Goal: Transaction & Acquisition: Purchase product/service

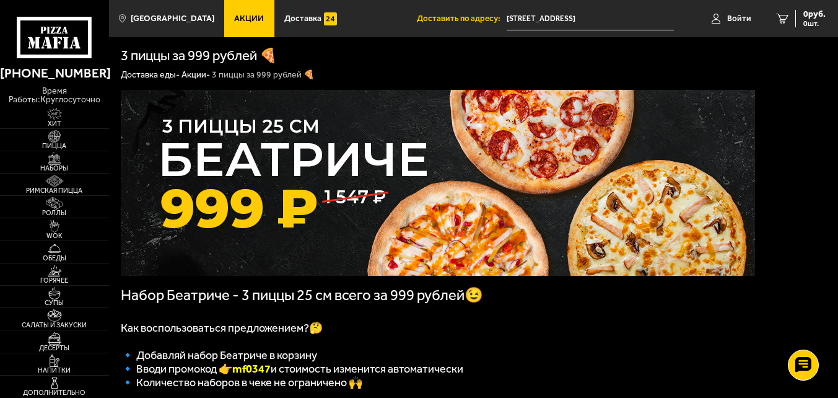
scroll to position [248, 0]
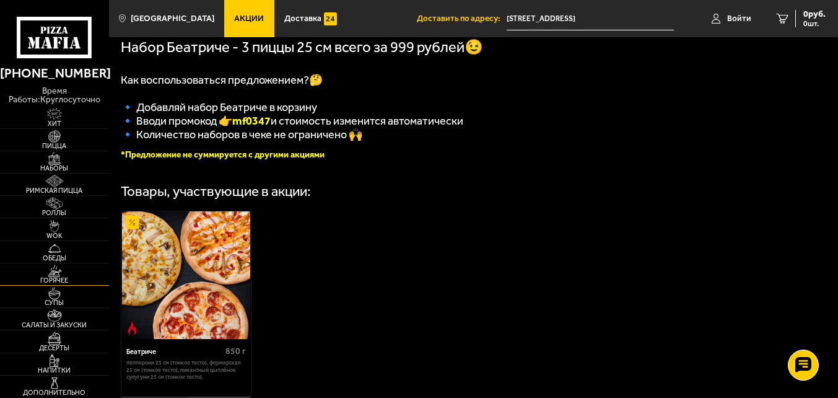
click at [68, 273] on img at bounding box center [54, 271] width 33 height 12
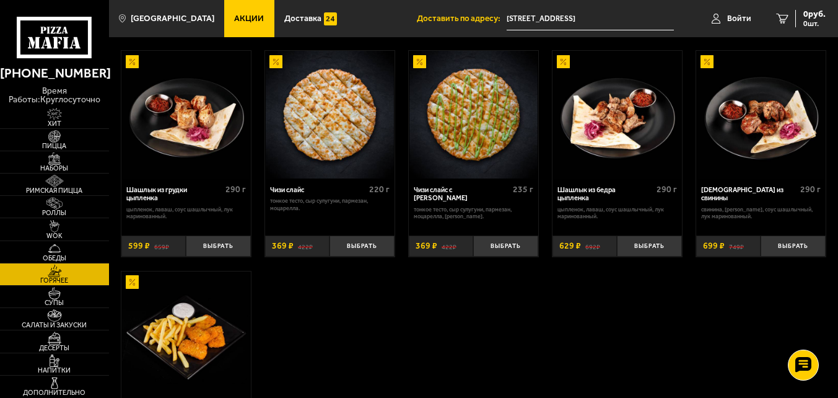
scroll to position [558, 0]
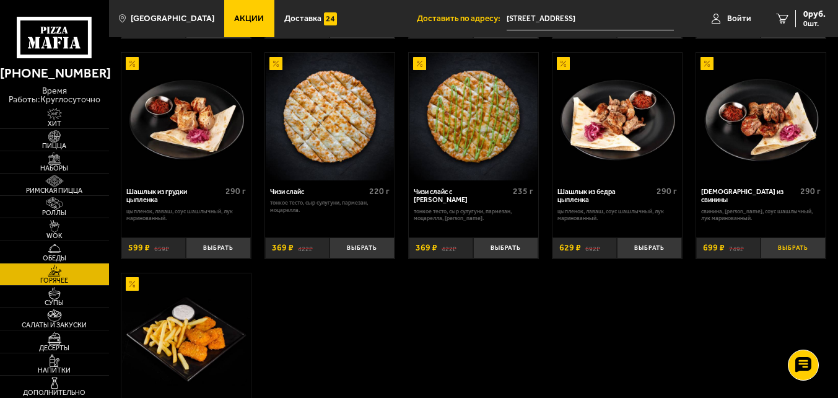
click at [783, 249] on button "Выбрать" at bounding box center [793, 248] width 64 height 22
click at [43, 139] on img at bounding box center [54, 136] width 33 height 12
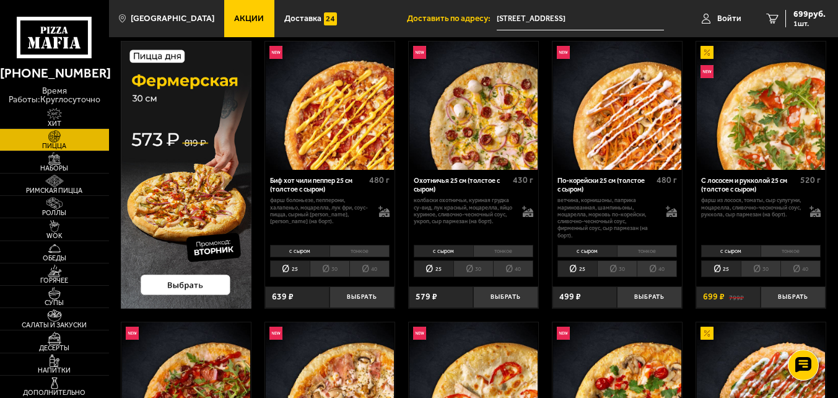
scroll to position [62, 0]
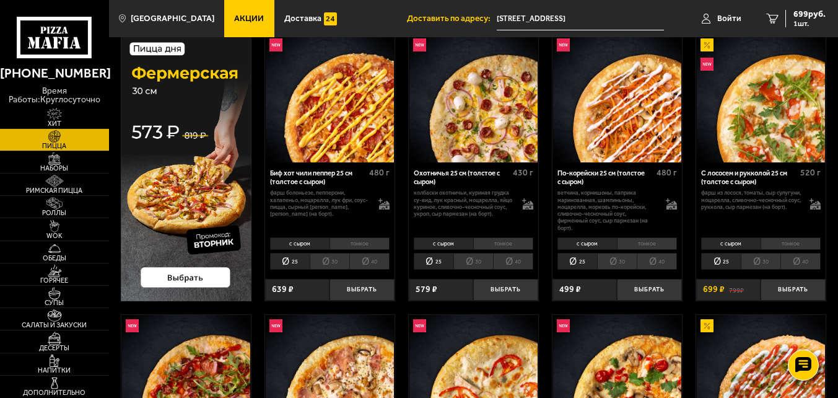
click at [501, 242] on li "тонкое" at bounding box center [503, 243] width 60 height 13
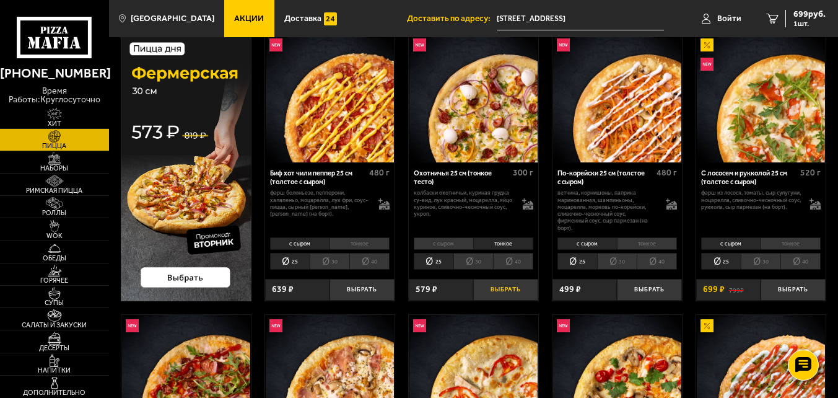
click at [503, 292] on button "Выбрать" at bounding box center [505, 290] width 64 height 22
click at [812, 27] on link "2 1278 руб. 2 шт." at bounding box center [793, 18] width 89 height 37
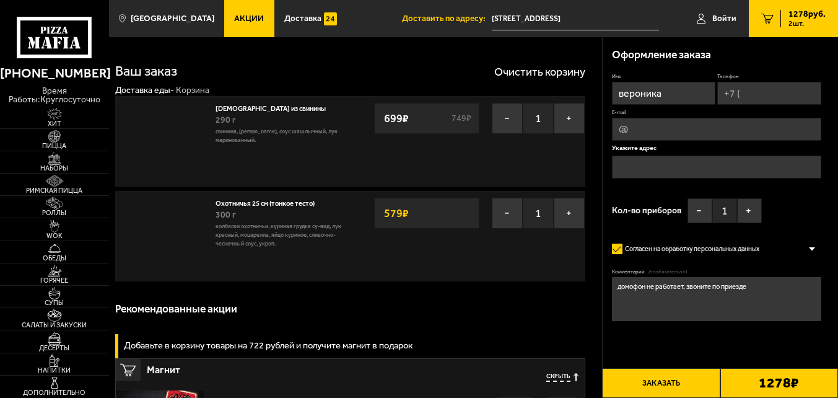
type input "[STREET_ADDRESS]"
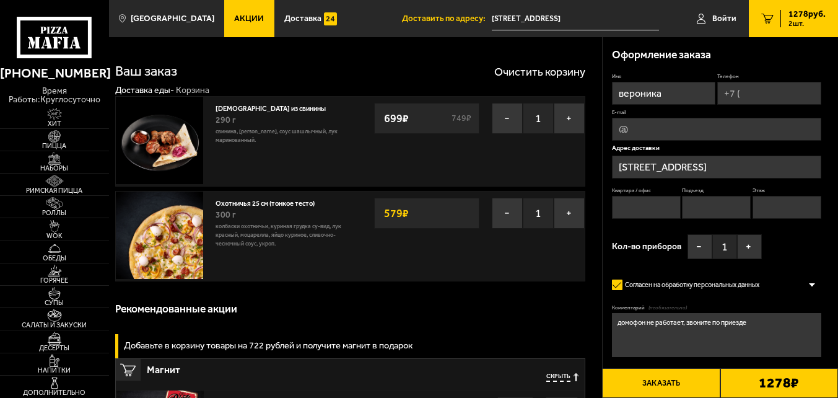
click at [758, 92] on input "Телефон" at bounding box center [770, 93] width 104 height 23
type input "[PHONE_NUMBER]"
type input "7"
type input "1"
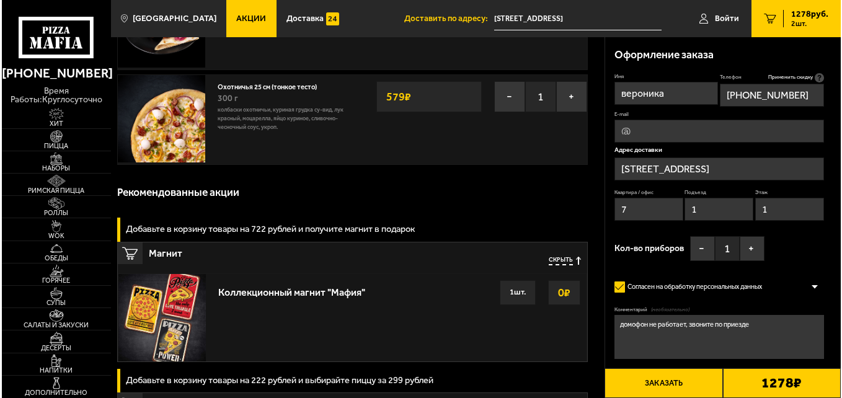
scroll to position [124, 0]
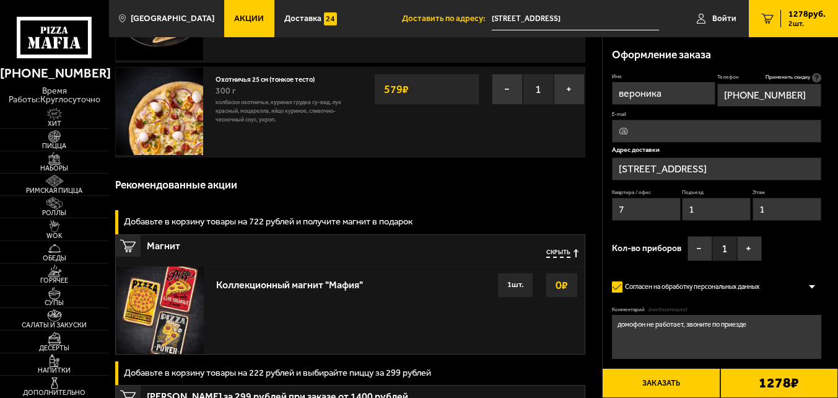
click at [669, 387] on button "Заказать" at bounding box center [661, 383] width 118 height 30
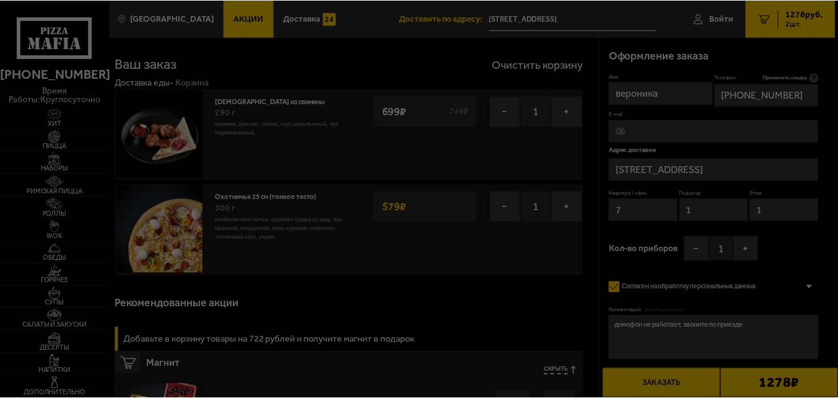
scroll to position [0, 0]
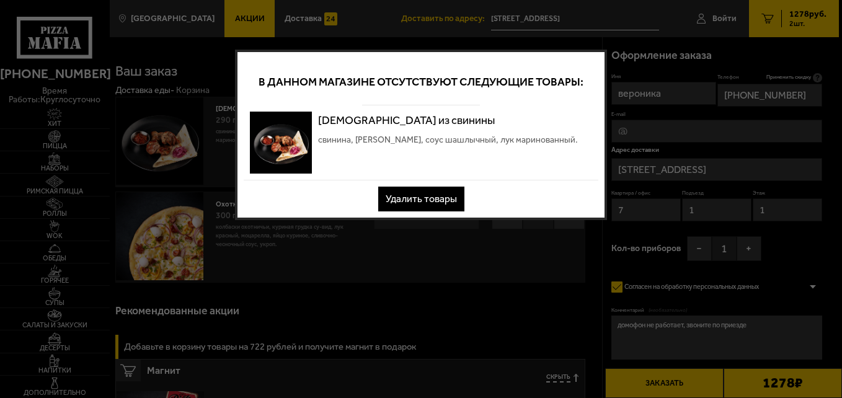
click at [433, 203] on button "Удалить товары" at bounding box center [421, 199] width 86 height 25
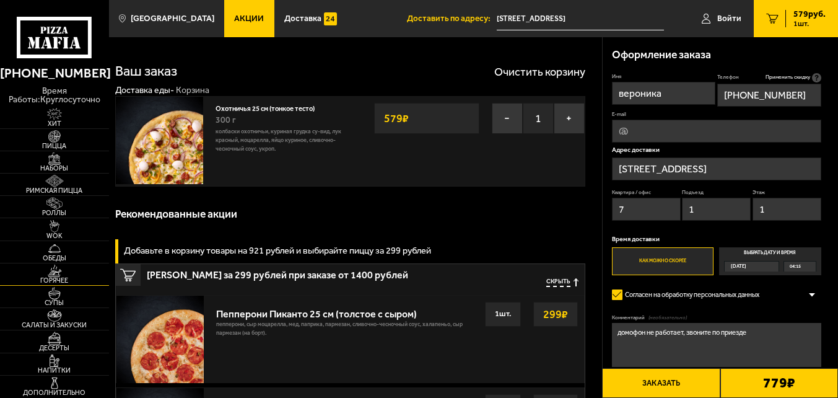
click at [57, 275] on img at bounding box center [54, 271] width 33 height 12
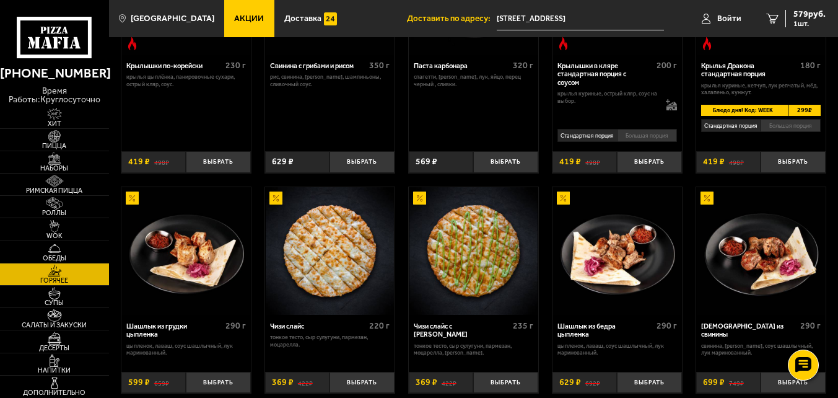
scroll to position [496, 0]
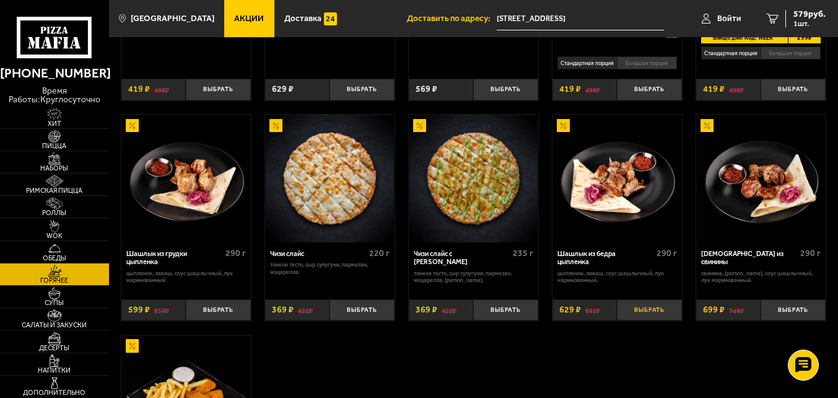
click at [640, 315] on button "Выбрать" at bounding box center [649, 310] width 64 height 22
click at [800, 22] on span "2 шт." at bounding box center [807, 23] width 37 height 7
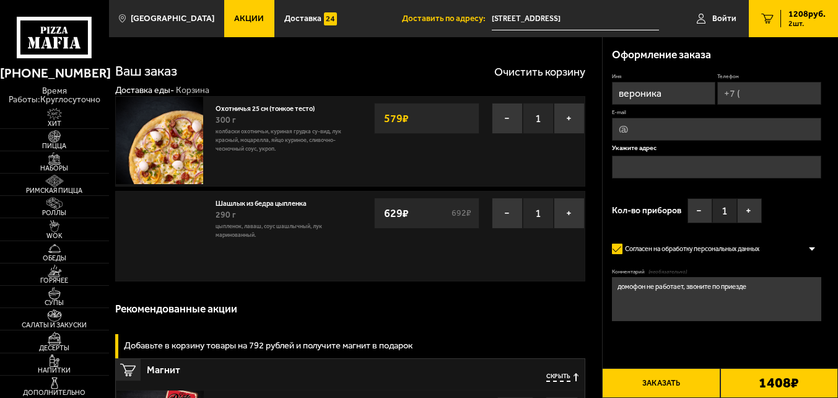
type input "[STREET_ADDRESS]"
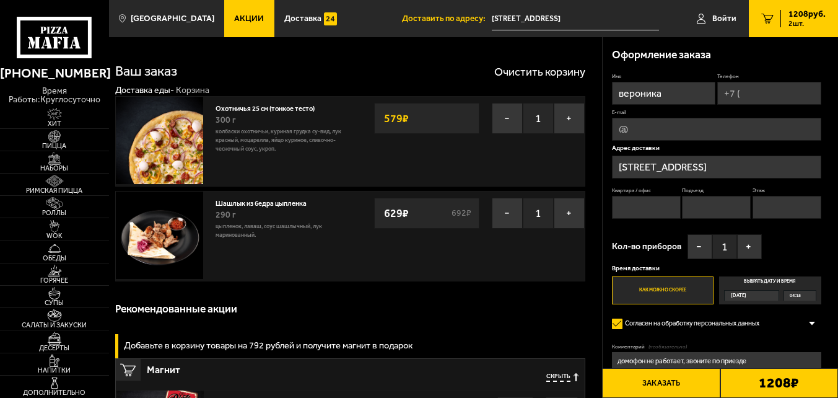
click at [755, 90] on input "Телефон" at bounding box center [770, 93] width 104 height 23
type input "[PHONE_NUMBER]"
type input "7"
type input "1"
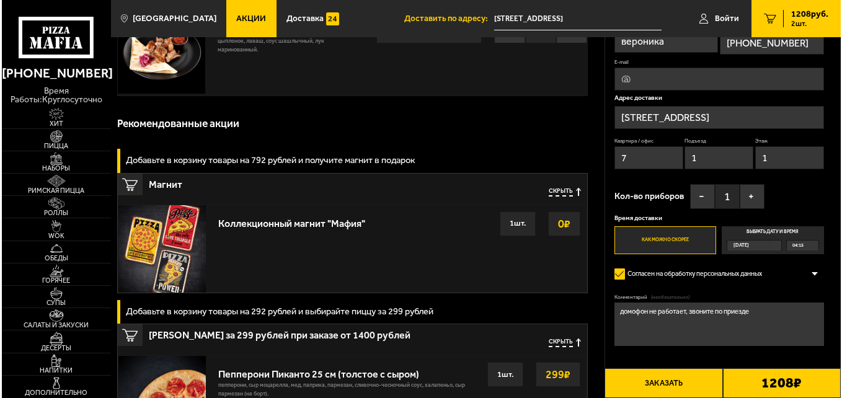
scroll to position [186, 0]
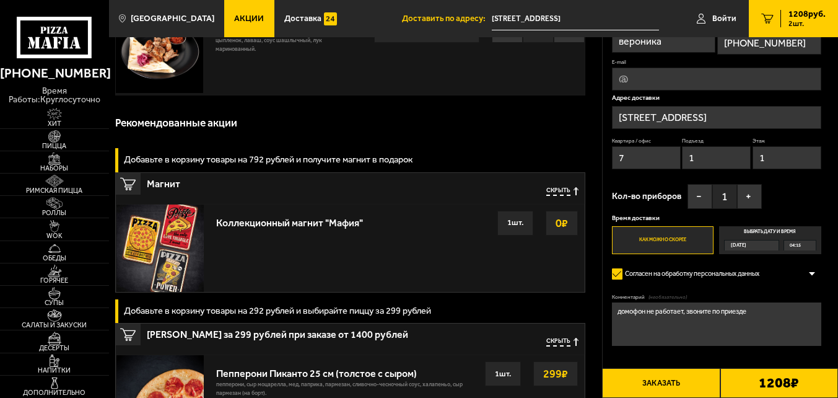
click at [669, 381] on button "Заказать" at bounding box center [661, 383] width 118 height 30
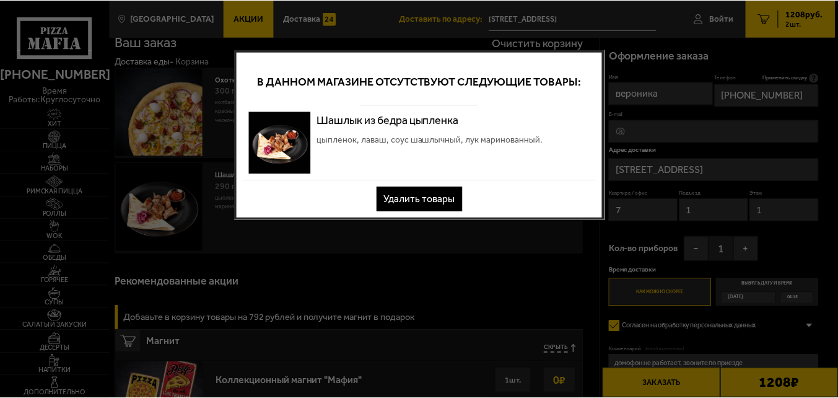
scroll to position [0, 0]
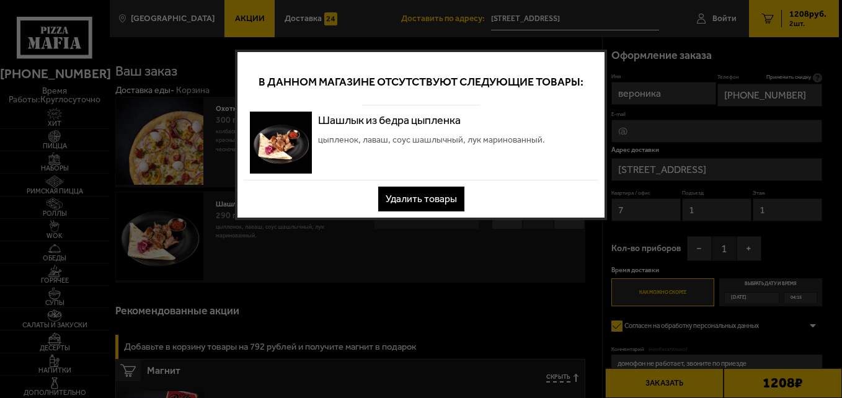
click at [436, 196] on button "Удалить товары" at bounding box center [421, 199] width 86 height 25
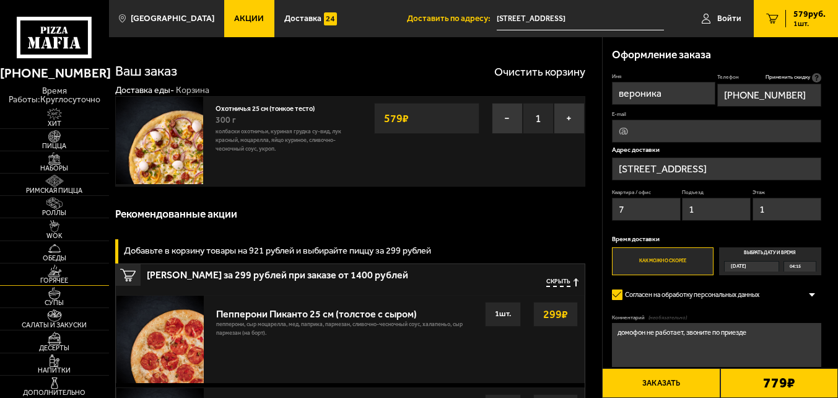
click at [55, 281] on span "Горячее" at bounding box center [54, 280] width 109 height 7
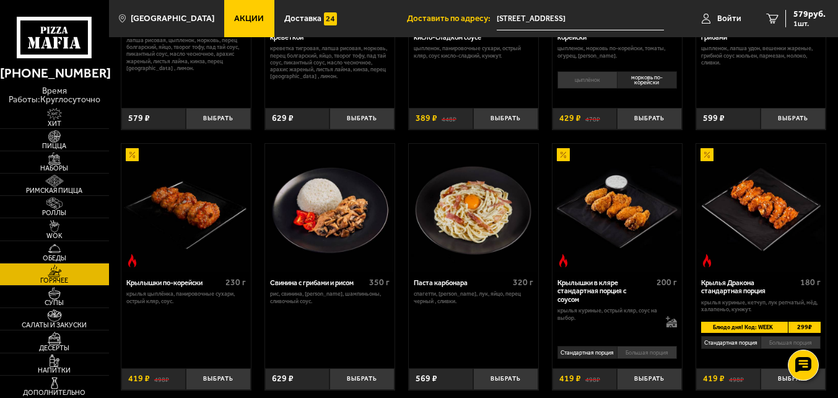
scroll to position [248, 0]
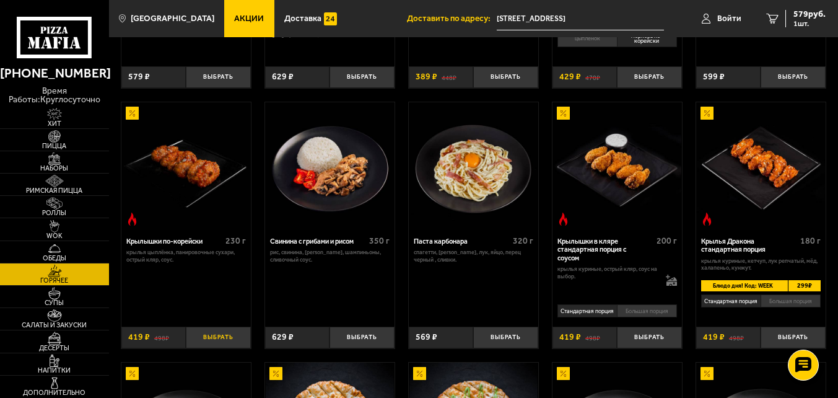
click at [222, 340] on button "Выбрать" at bounding box center [218, 338] width 64 height 22
click at [814, 20] on span "2 шт." at bounding box center [810, 23] width 32 height 7
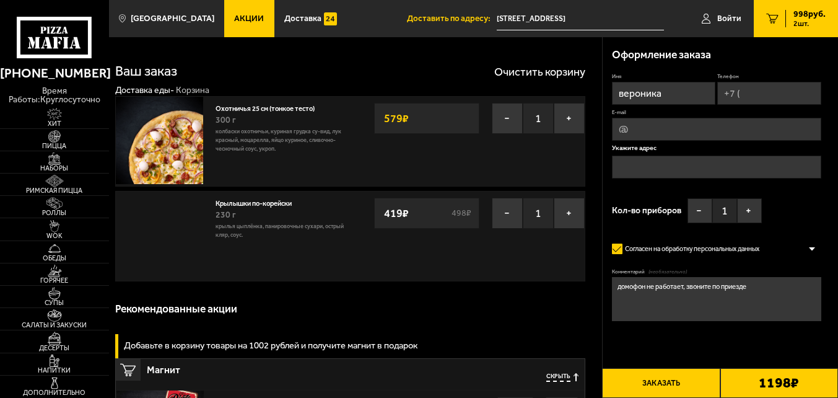
type input "[STREET_ADDRESS]"
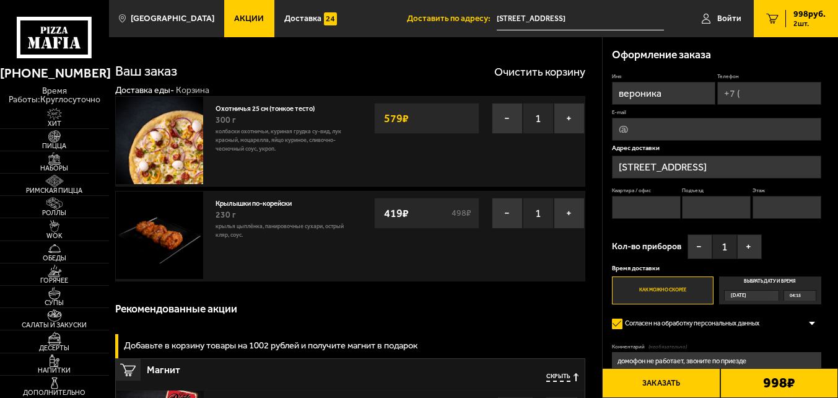
click at [671, 387] on button "Заказать" at bounding box center [661, 383] width 118 height 30
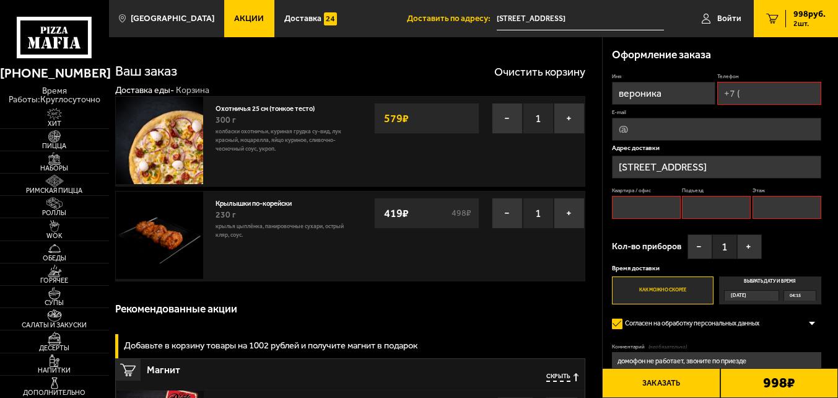
click at [773, 89] on input "Телефон" at bounding box center [770, 93] width 104 height 23
type input "[PHONE_NUMBER]"
type input "7"
type input "1"
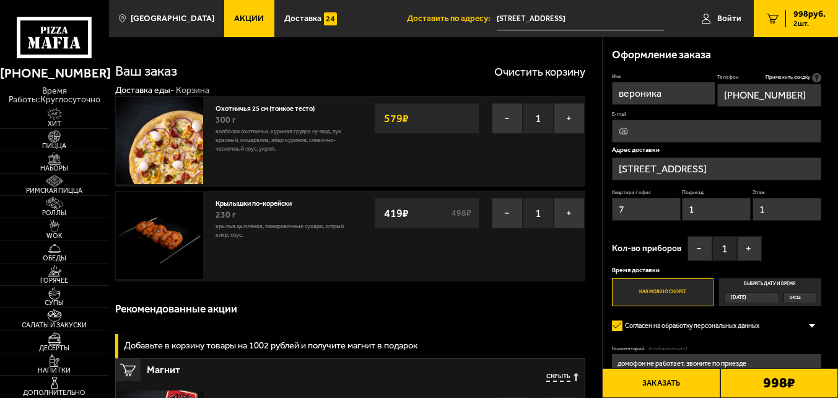
click at [680, 388] on button "Заказать" at bounding box center [661, 383] width 118 height 30
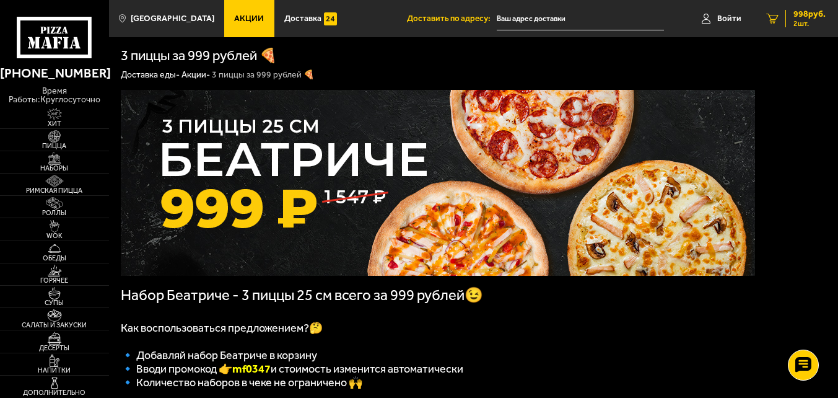
click at [806, 25] on span "2 шт." at bounding box center [810, 23] width 32 height 7
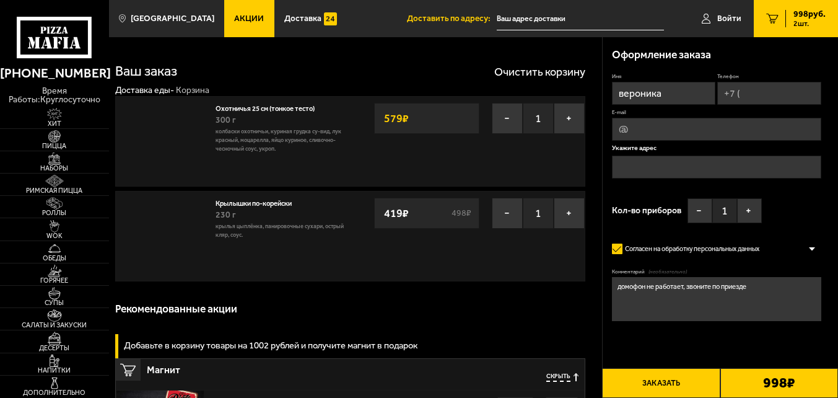
type input "[STREET_ADDRESS]"
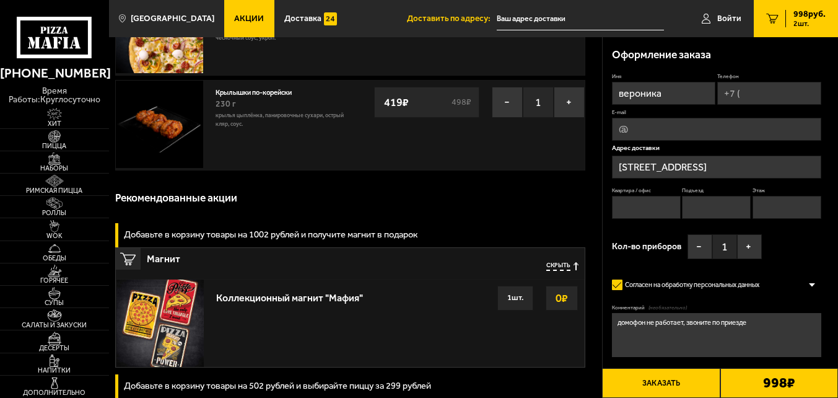
scroll to position [124, 0]
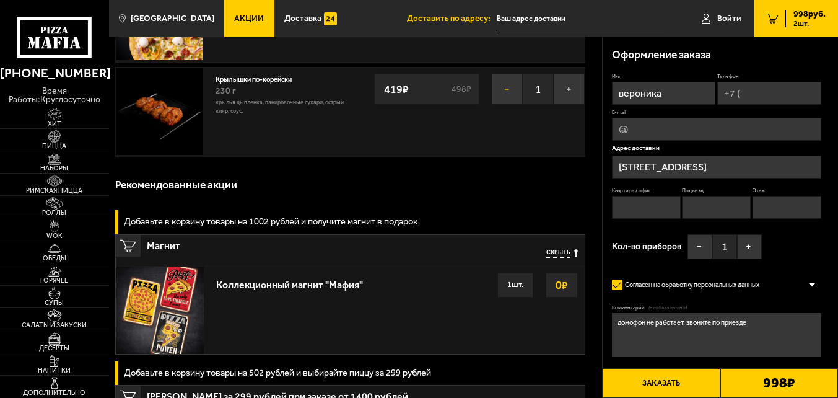
click at [504, 89] on button "−" at bounding box center [507, 89] width 31 height 31
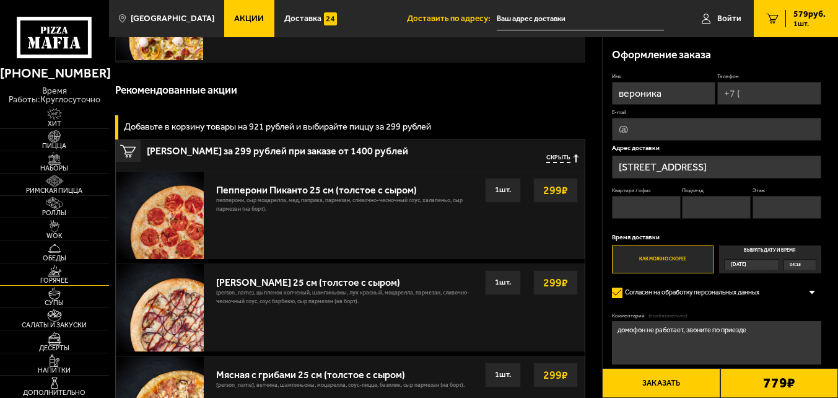
click at [55, 273] on img at bounding box center [54, 271] width 33 height 12
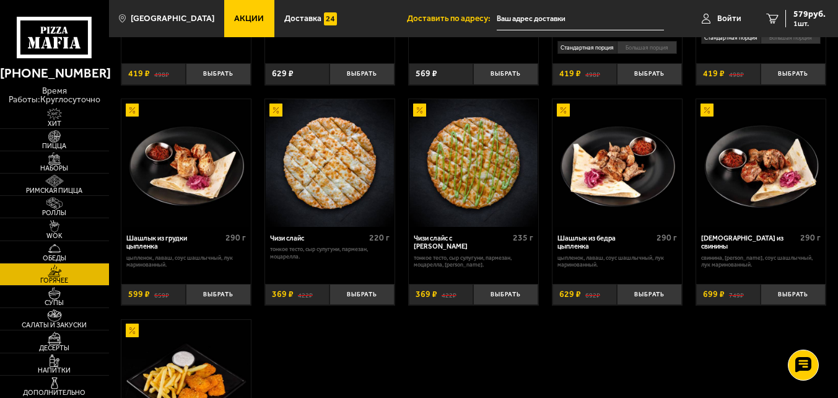
scroll to position [496, 0]
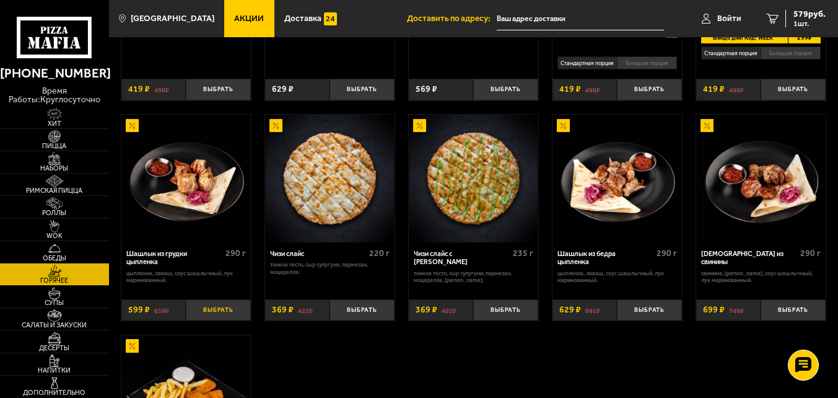
click at [226, 315] on button "Выбрать" at bounding box center [218, 310] width 64 height 22
click at [806, 20] on span "2 шт." at bounding box center [807, 23] width 37 height 7
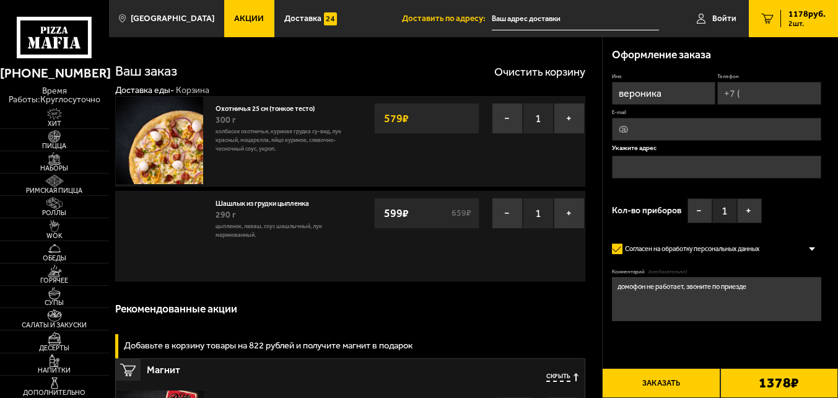
type input "[STREET_ADDRESS]"
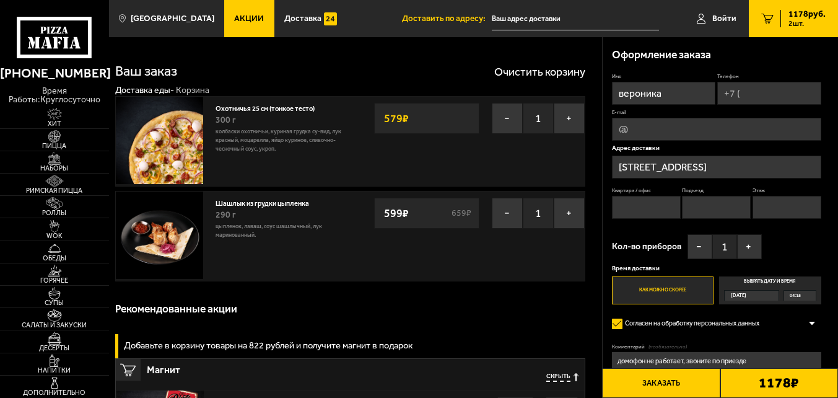
click at [763, 95] on input "Телефон" at bounding box center [770, 93] width 104 height 23
type input "[PHONE_NUMBER]"
type input "7"
type input "1"
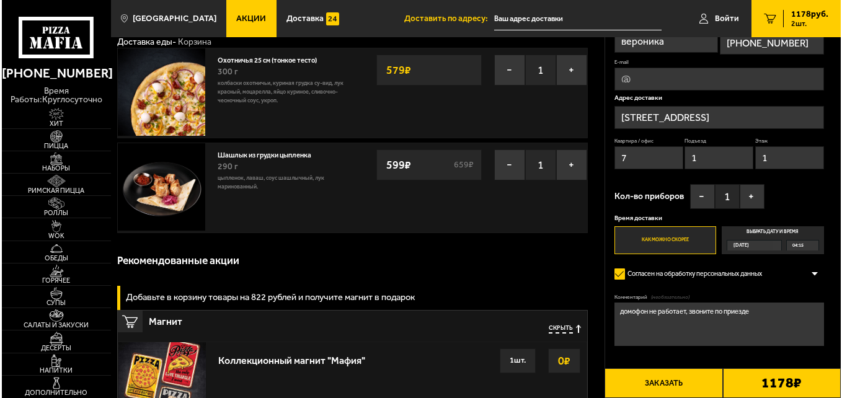
scroll to position [124, 0]
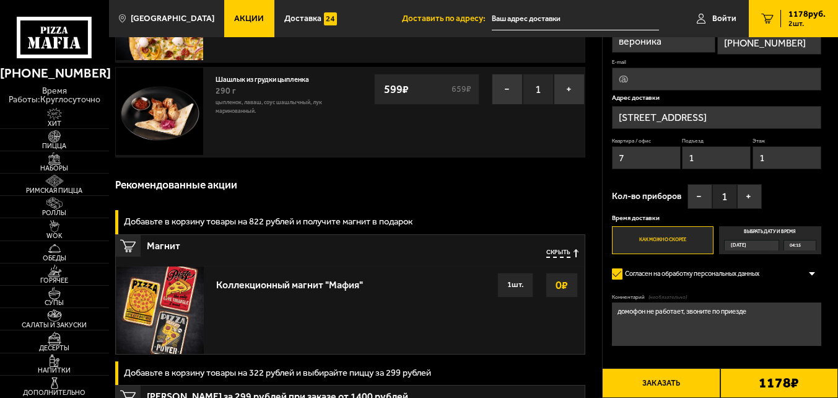
click at [664, 387] on button "Заказать" at bounding box center [661, 383] width 118 height 30
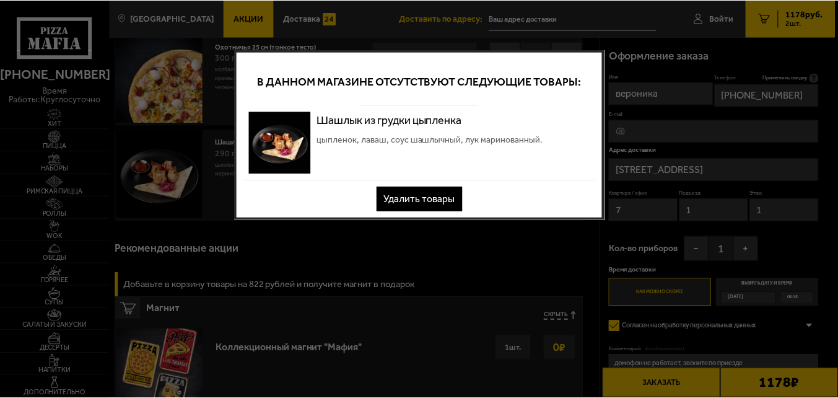
scroll to position [0, 0]
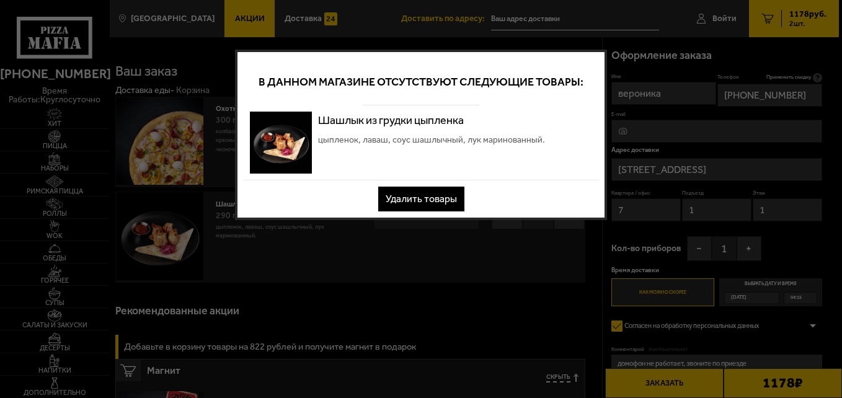
click at [421, 199] on button "Удалить товары" at bounding box center [421, 199] width 86 height 25
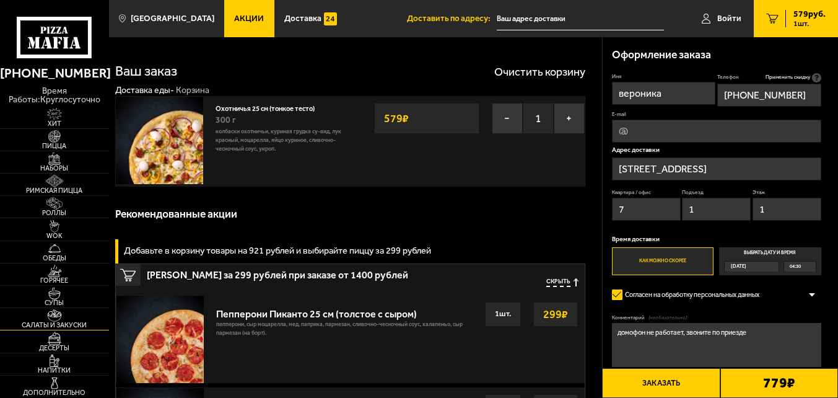
click at [63, 322] on span "Салаты и закуски" at bounding box center [54, 325] width 109 height 7
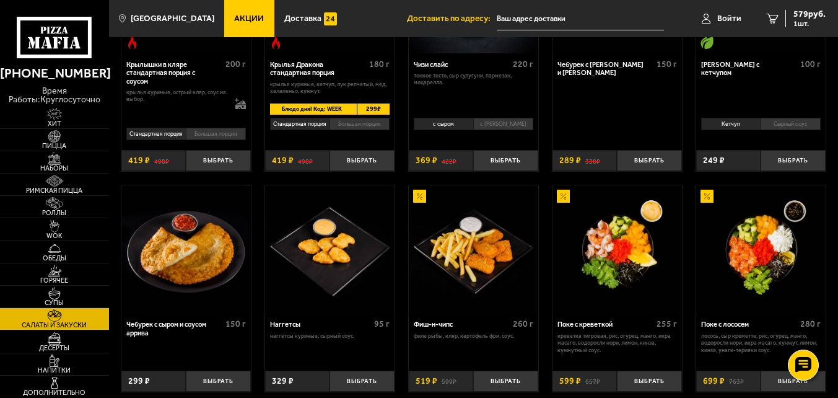
scroll to position [434, 0]
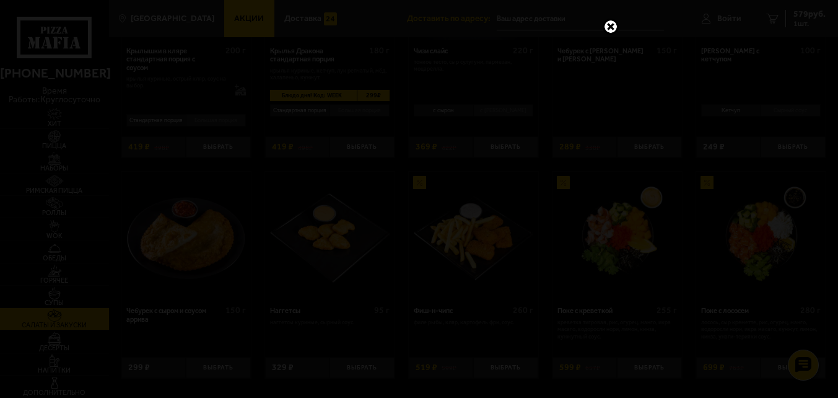
click at [609, 26] on link at bounding box center [611, 27] width 16 height 16
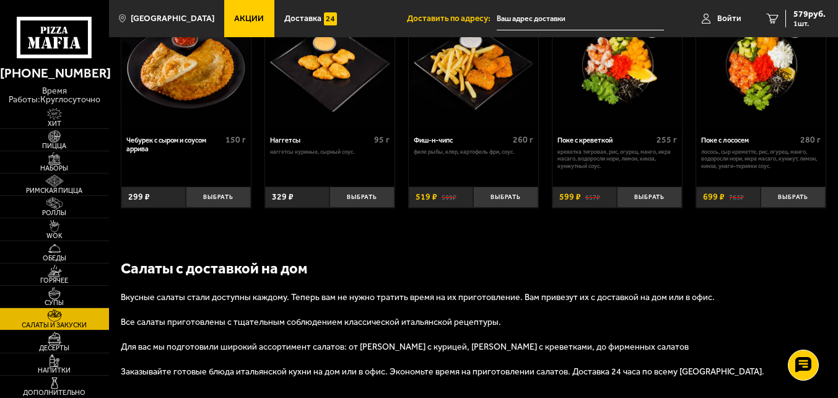
scroll to position [620, 0]
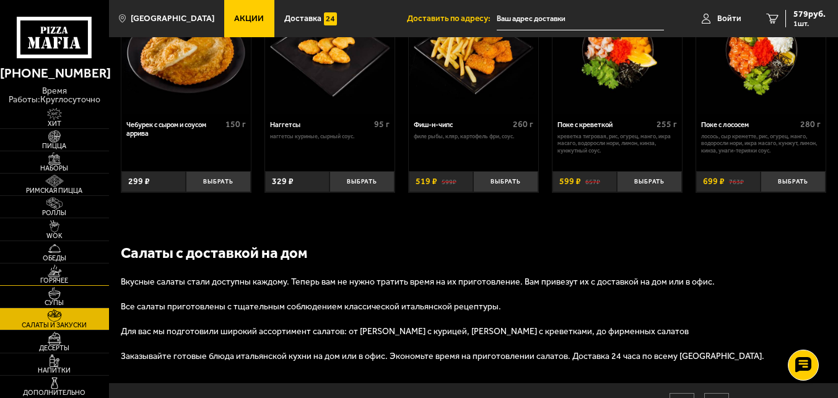
click at [53, 279] on span "Горячее" at bounding box center [54, 280] width 109 height 7
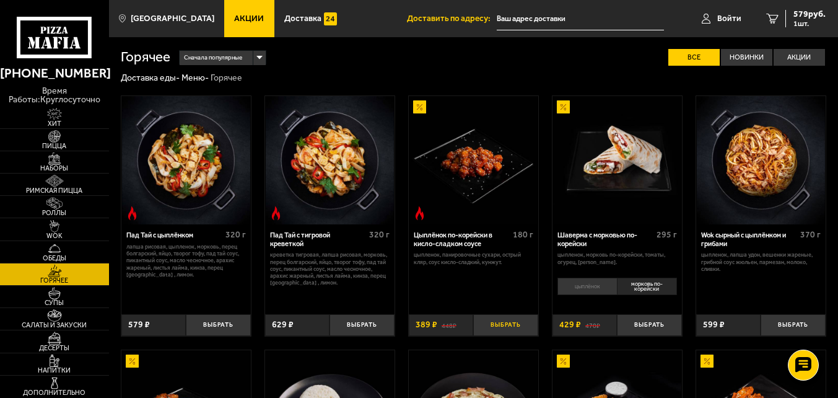
click at [524, 330] on button "Выбрать" at bounding box center [505, 325] width 64 height 22
click at [804, 20] on span "2 шт." at bounding box center [810, 23] width 32 height 7
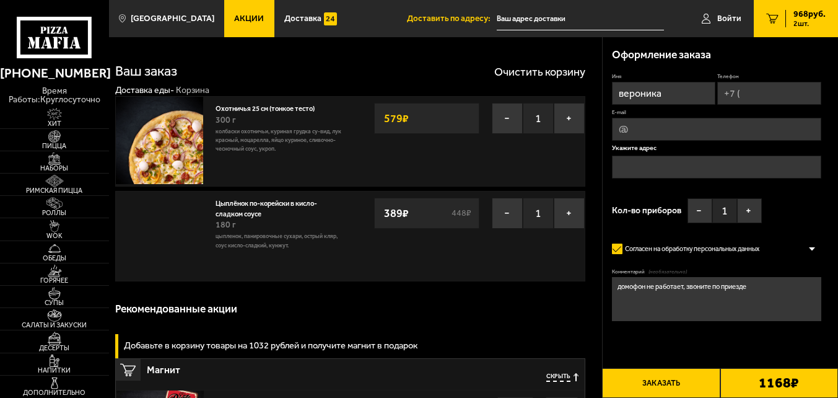
type input "[STREET_ADDRESS]"
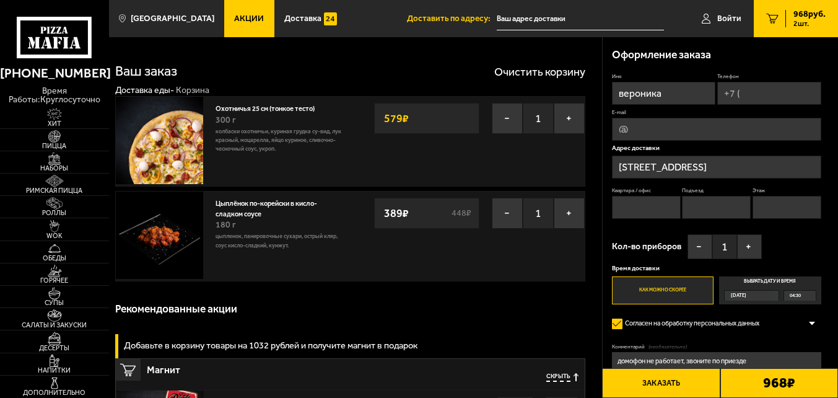
click at [756, 92] on input "Телефон" at bounding box center [770, 93] width 104 height 23
type input "[PHONE_NUMBER]"
type input "7"
type input "1"
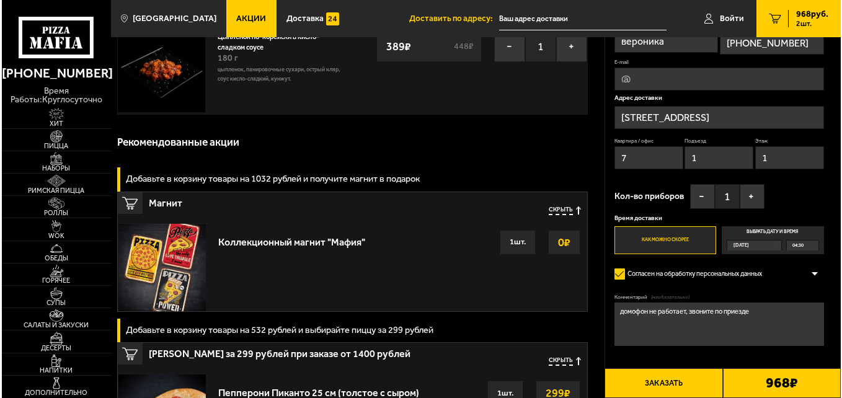
scroll to position [186, 0]
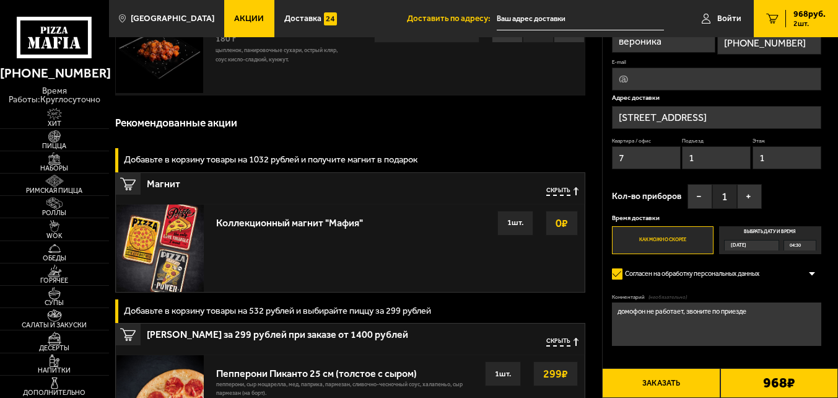
click at [670, 383] on button "Заказать" at bounding box center [661, 383] width 118 height 30
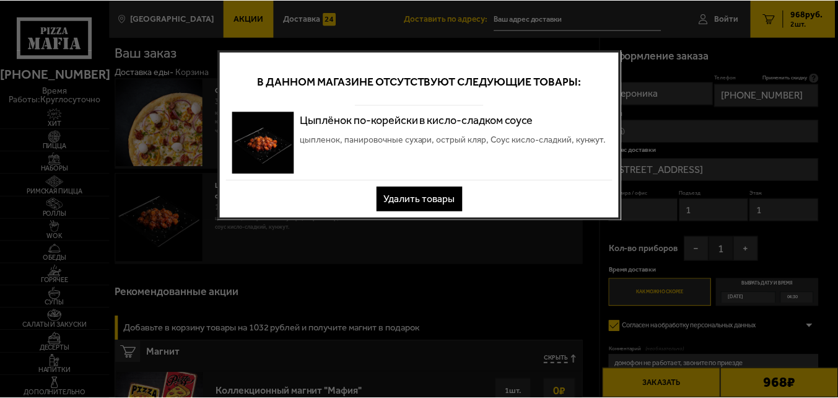
scroll to position [0, 0]
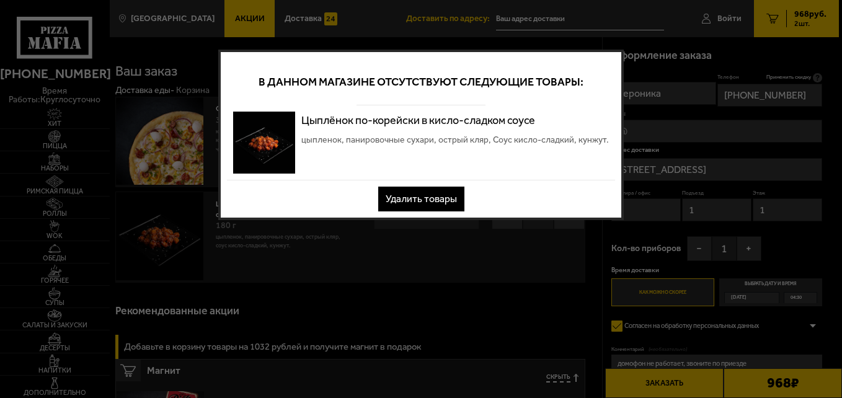
click at [429, 203] on button "Удалить товары" at bounding box center [421, 199] width 86 height 25
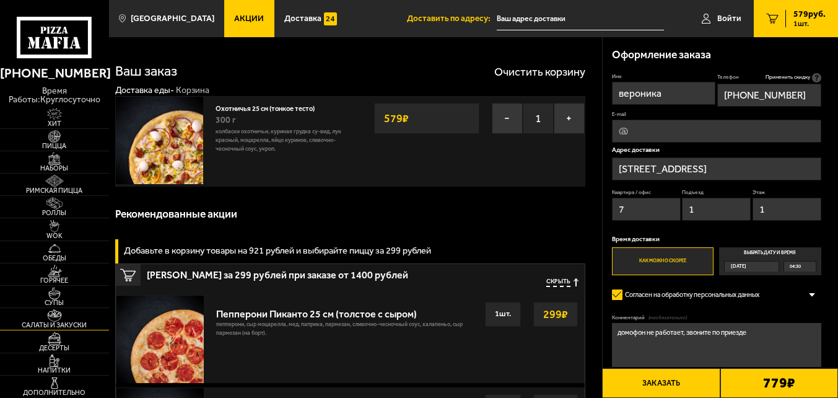
click at [52, 318] on img at bounding box center [54, 315] width 33 height 12
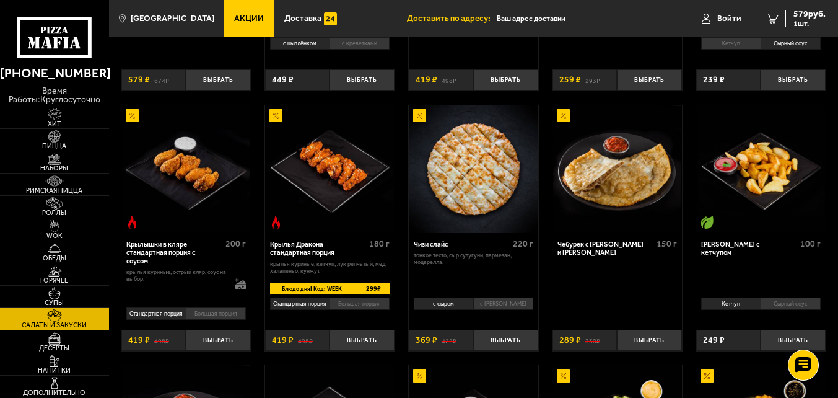
scroll to position [248, 0]
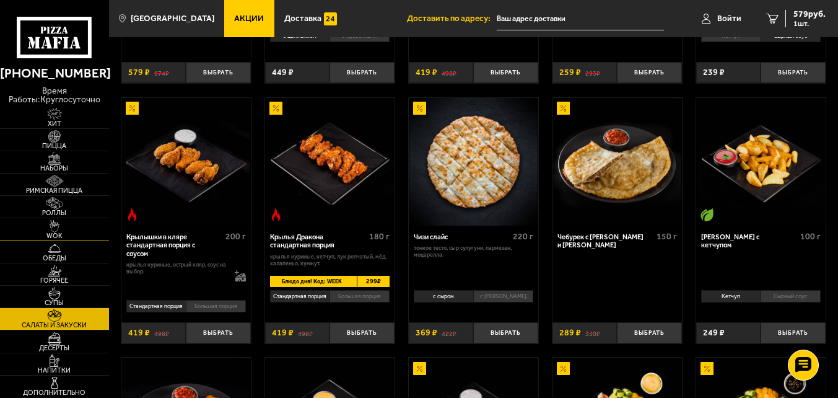
click at [50, 232] on span "WOK" at bounding box center [54, 235] width 109 height 7
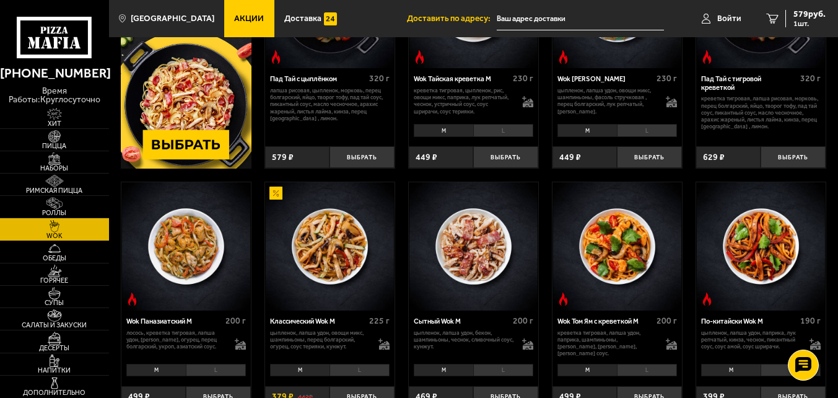
scroll to position [186, 0]
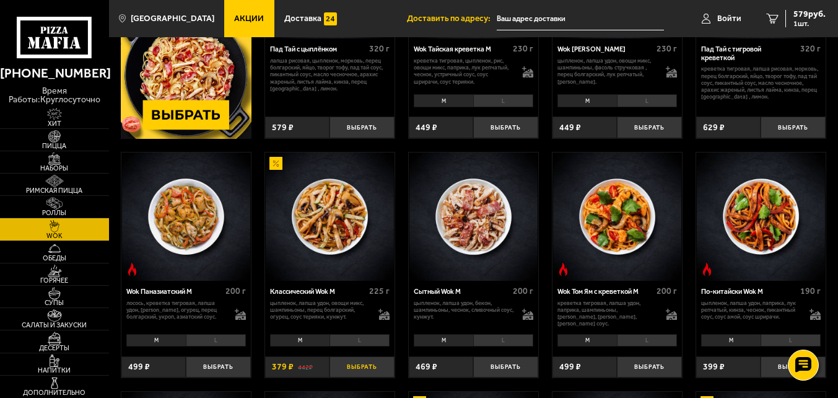
click at [356, 369] on button "Выбрать" at bounding box center [362, 367] width 64 height 22
click at [806, 13] on span "958 руб." at bounding box center [810, 14] width 32 height 9
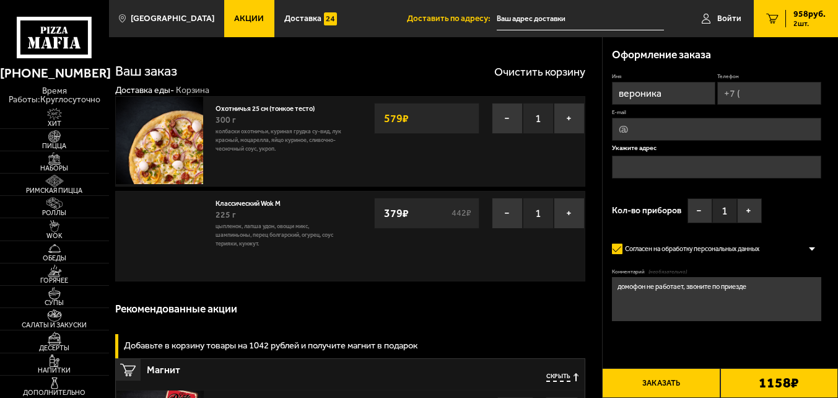
type input "[STREET_ADDRESS]"
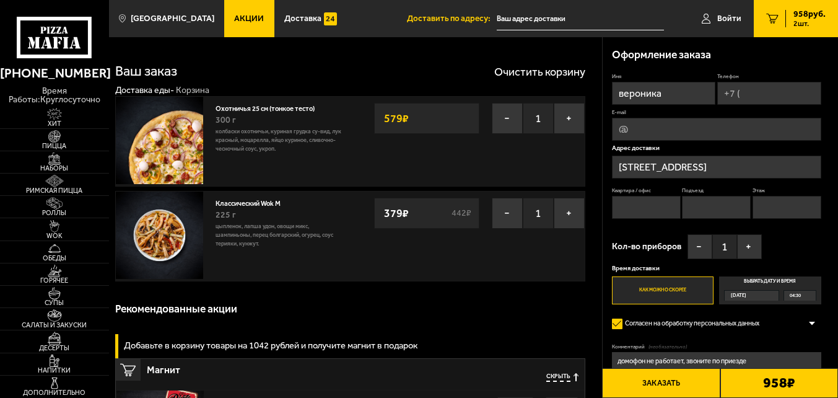
click at [772, 90] on input "Телефон" at bounding box center [770, 93] width 104 height 23
type input "[PHONE_NUMBER]"
type input "7"
type input "1"
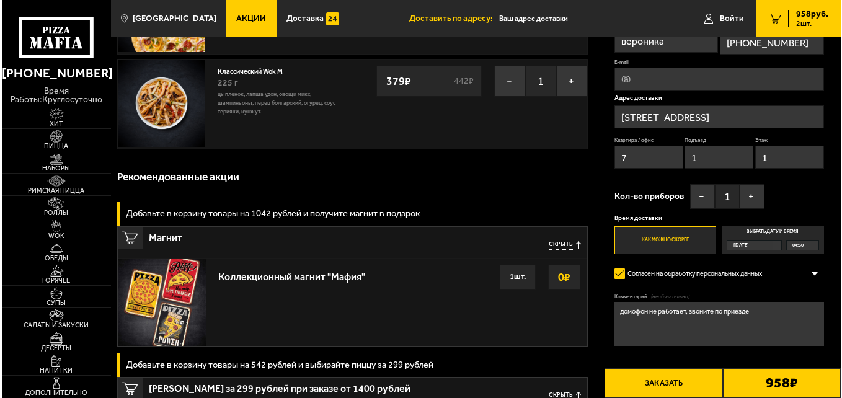
scroll to position [186, 0]
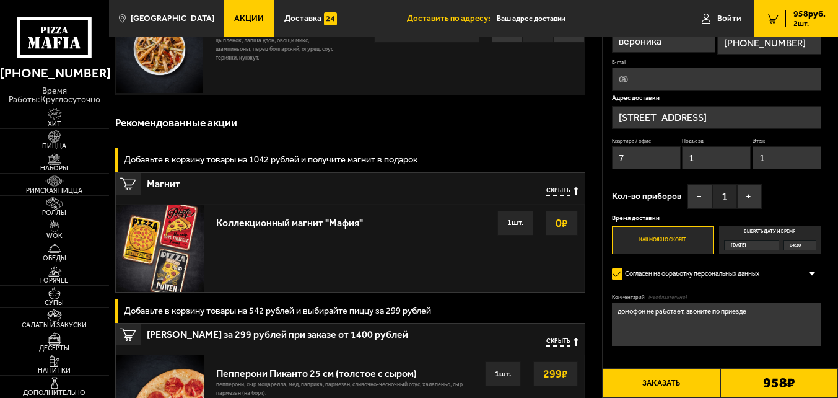
click at [683, 388] on button "Заказать" at bounding box center [661, 383] width 118 height 30
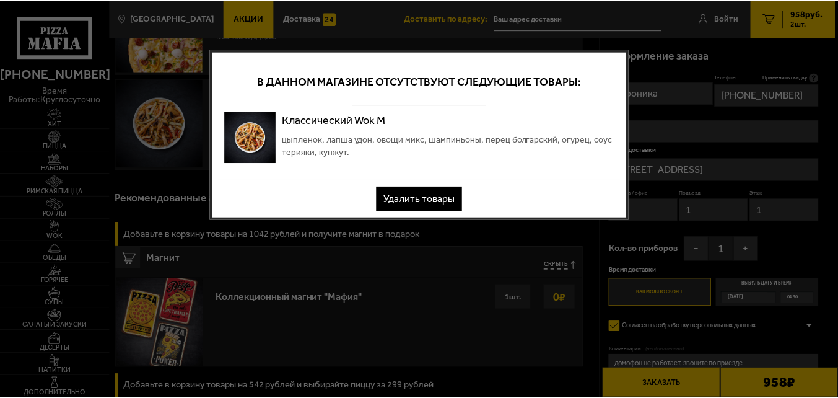
scroll to position [0, 0]
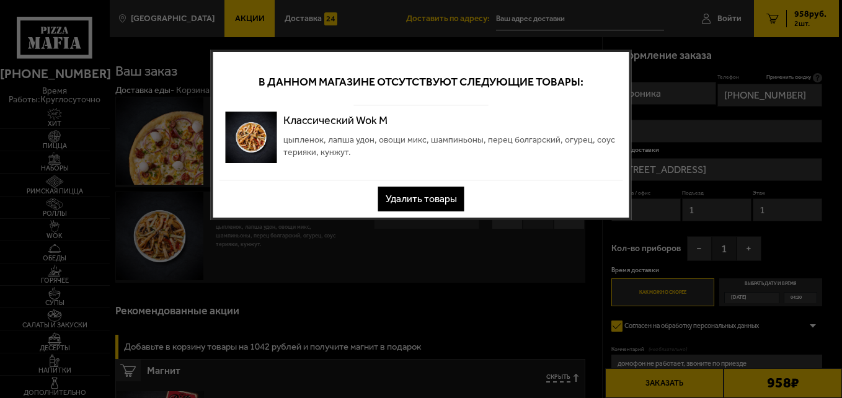
click at [442, 203] on button "Удалить товары" at bounding box center [421, 199] width 86 height 25
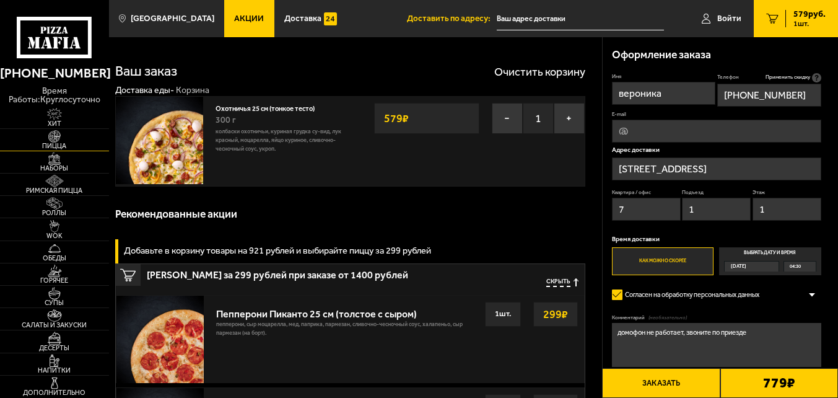
click at [51, 147] on span "Пицца" at bounding box center [54, 146] width 109 height 7
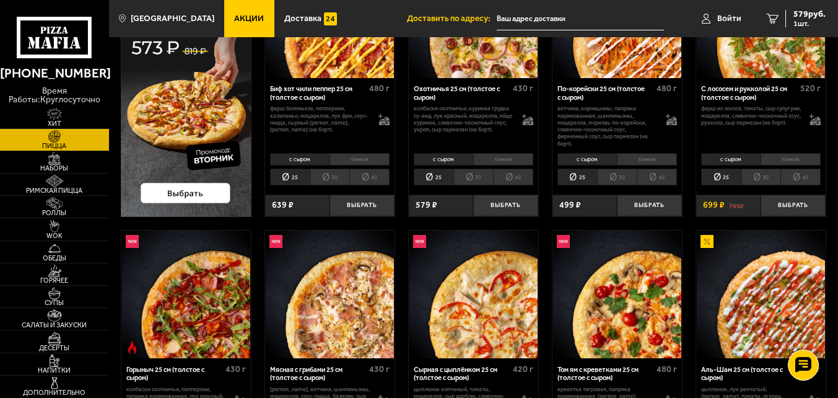
scroll to position [248, 0]
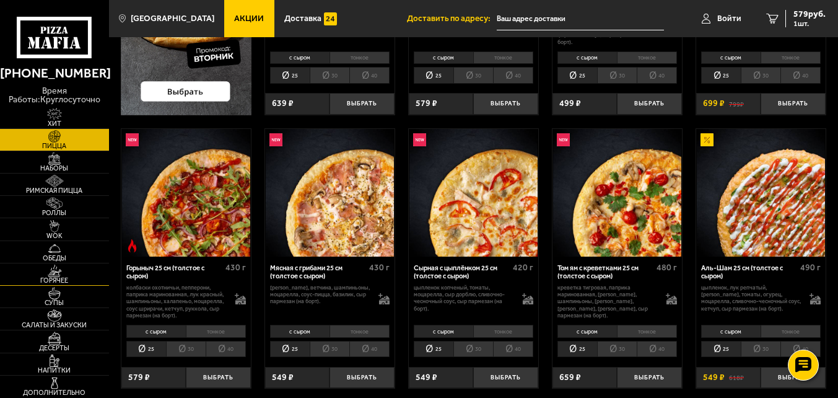
click at [59, 280] on span "Горячее" at bounding box center [54, 280] width 109 height 7
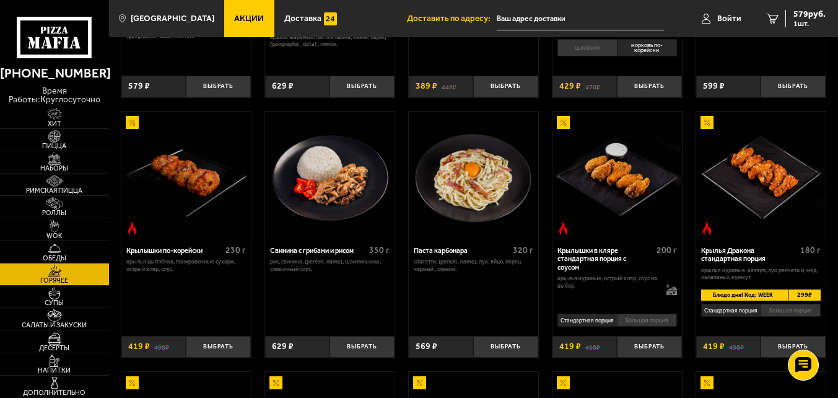
scroll to position [248, 0]
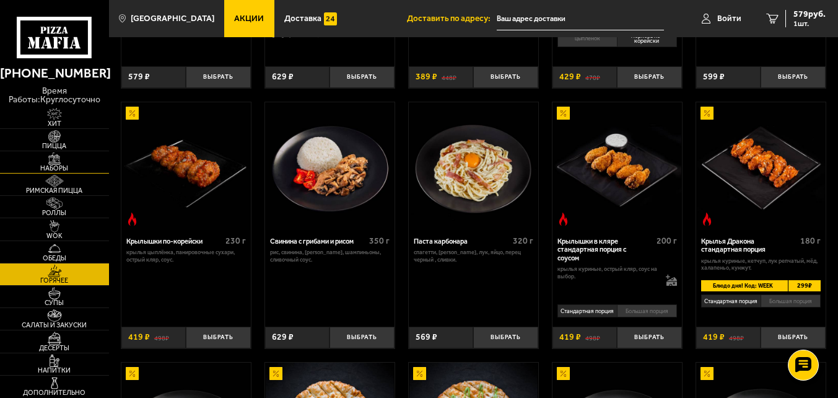
drag, startPoint x: 59, startPoint y: 146, endPoint x: 79, endPoint y: 154, distance: 21.4
click at [59, 146] on span "Пицца" at bounding box center [54, 146] width 109 height 7
